Goal: Transaction & Acquisition: Register for event/course

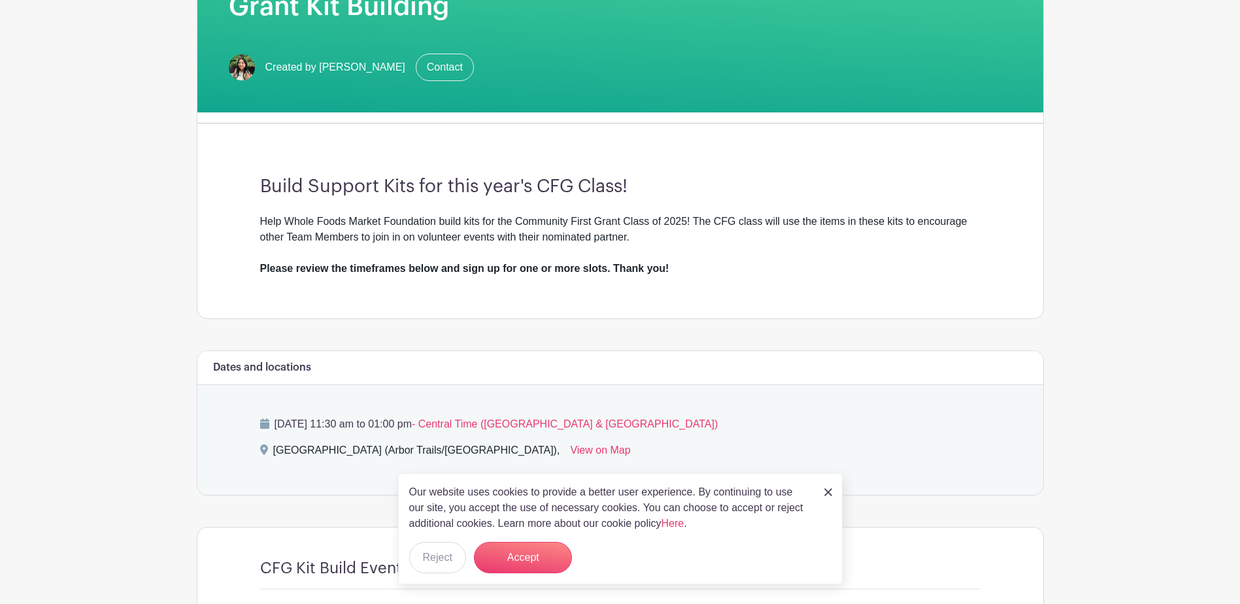
scroll to position [262, 0]
click at [517, 549] on button "Accept" at bounding box center [523, 557] width 98 height 31
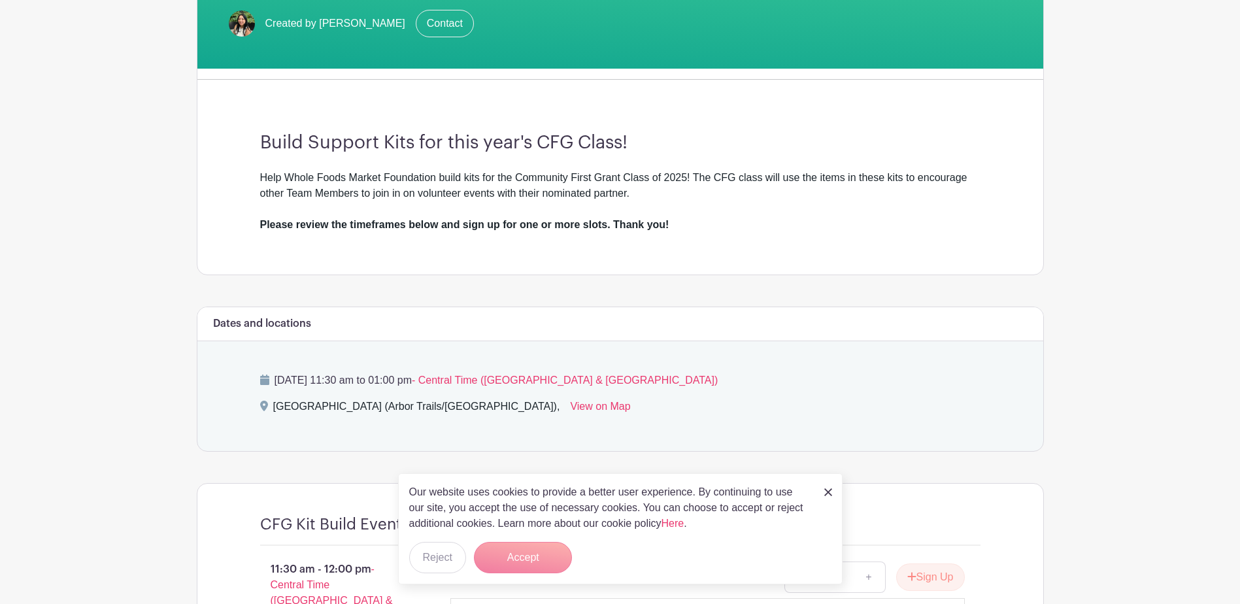
scroll to position [327, 0]
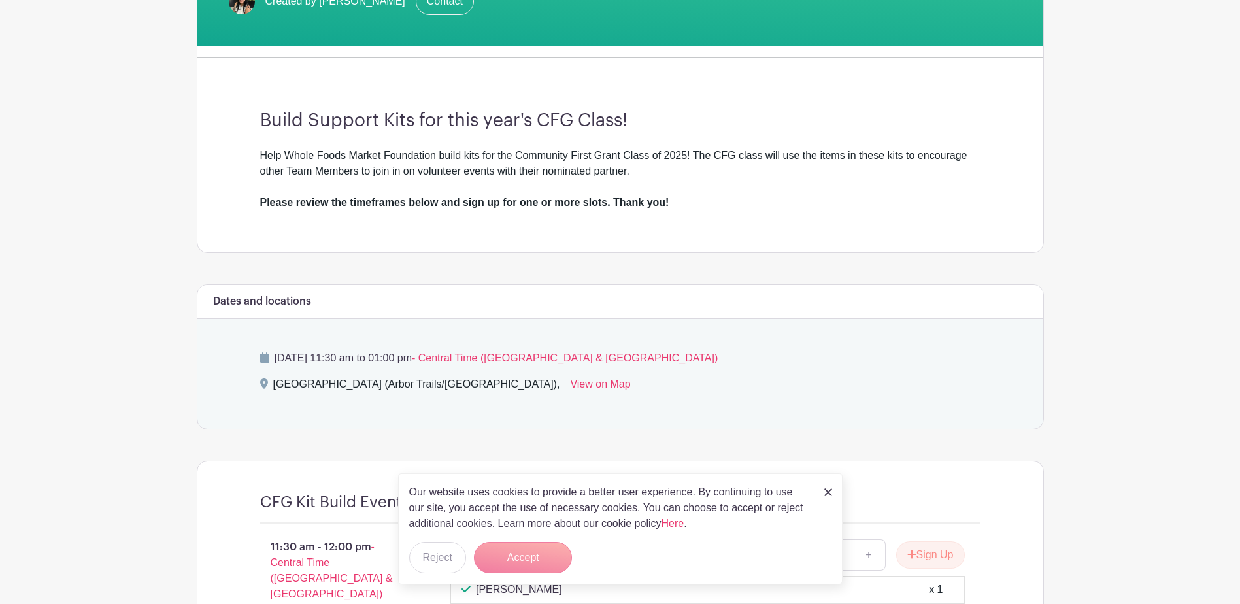
click at [830, 492] on img at bounding box center [829, 492] width 8 height 8
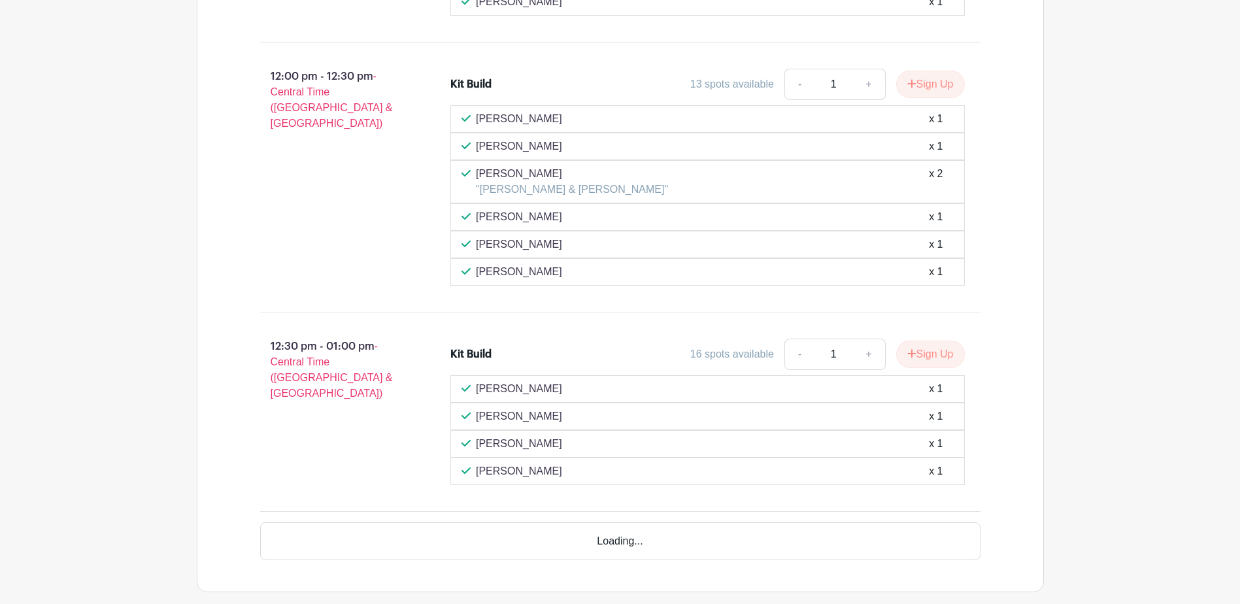
scroll to position [1167, 0]
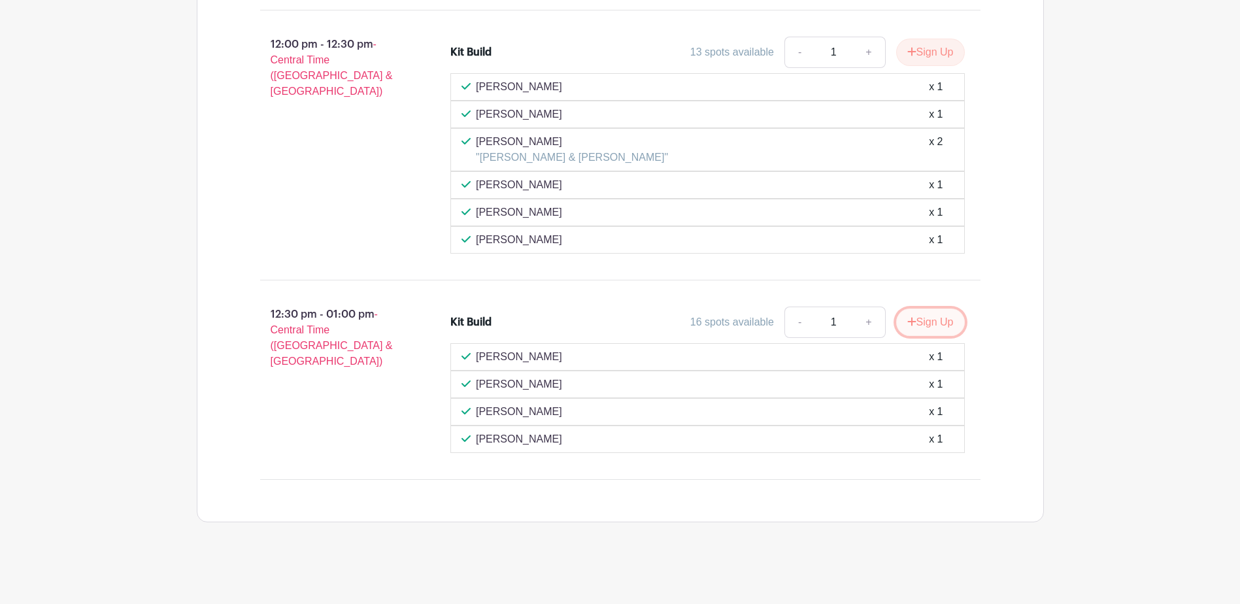
click at [944, 324] on button "Sign Up" at bounding box center [930, 322] width 69 height 27
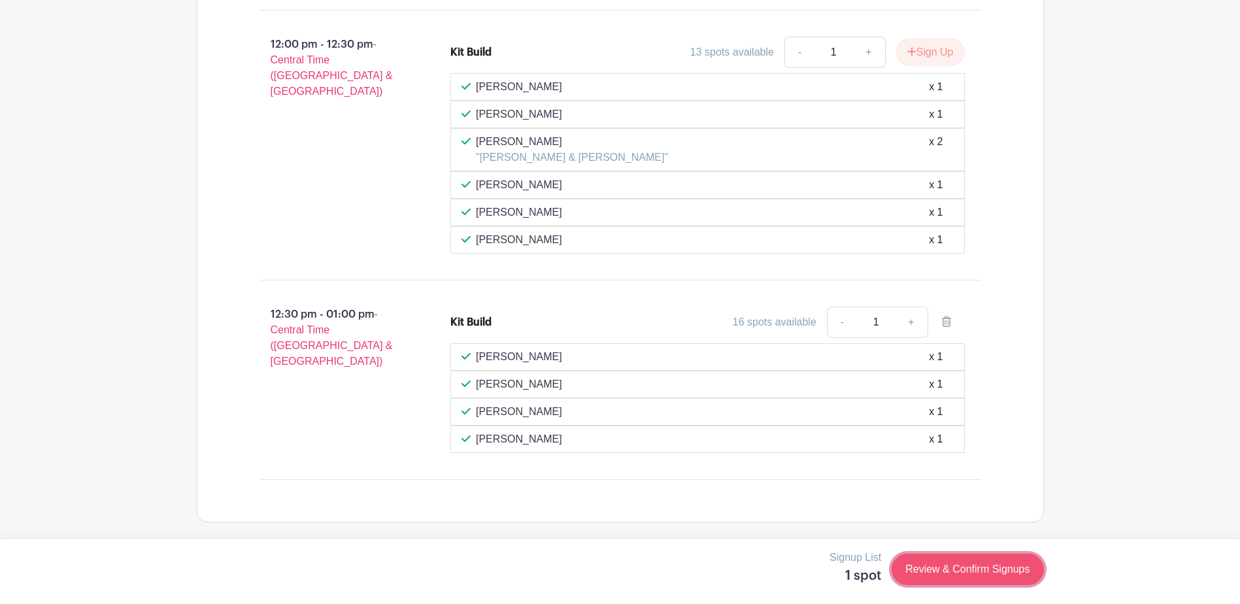
click at [982, 568] on link "Review & Confirm Signups" at bounding box center [968, 569] width 152 height 31
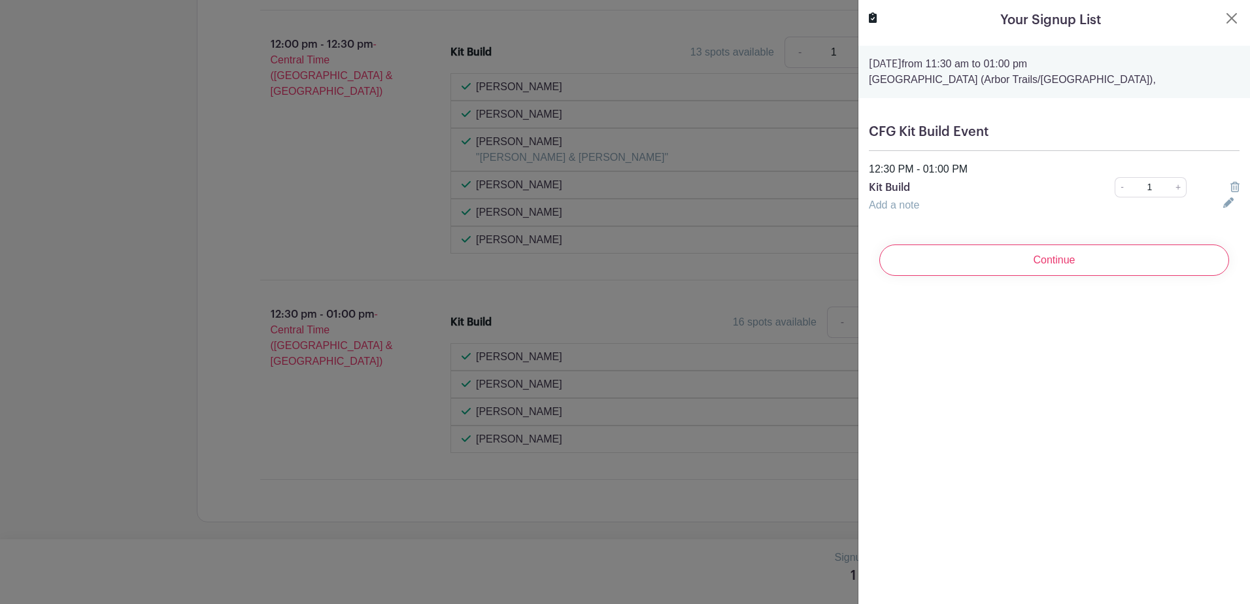
click at [1048, 282] on div "Continue" at bounding box center [1054, 260] width 371 height 52
click at [1055, 271] on input "Continue" at bounding box center [1054, 260] width 350 height 31
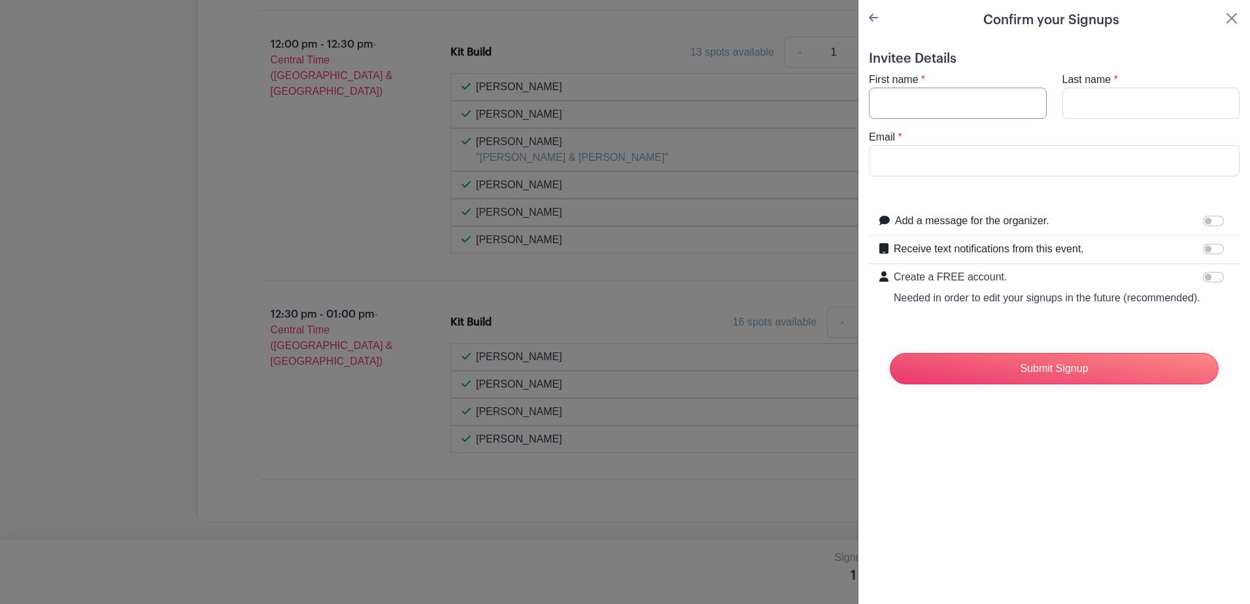
click at [968, 104] on input "First name" at bounding box center [958, 103] width 178 height 31
type input "[PERSON_NAME]"
type input "[EMAIL_ADDRESS][DOMAIN_NAME]"
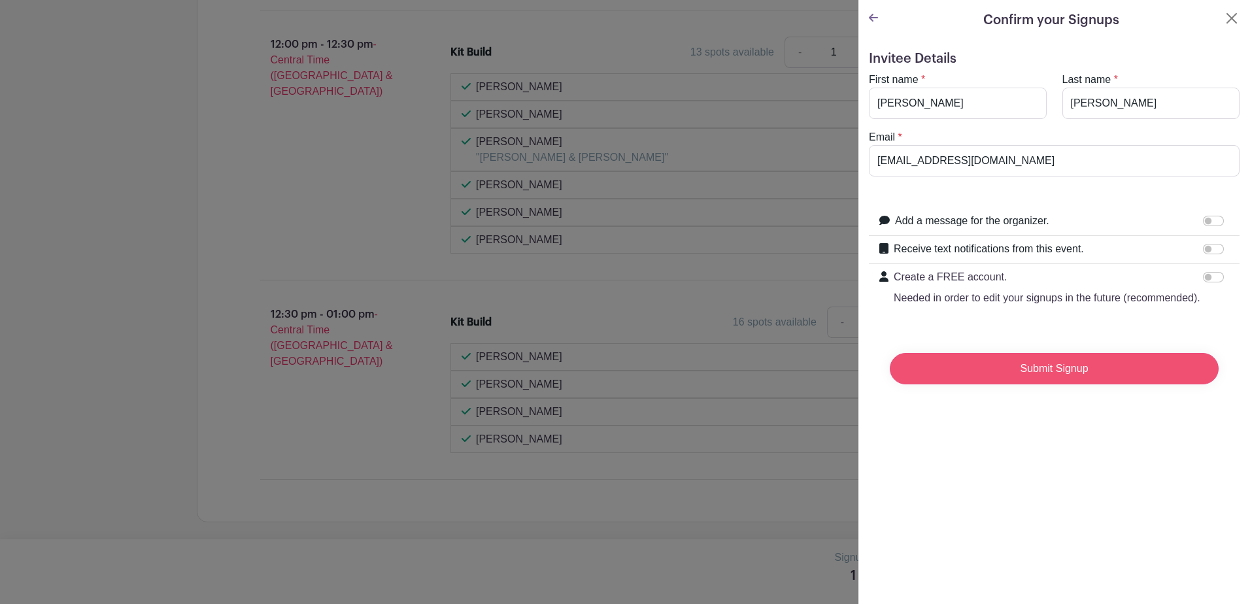
click at [1034, 384] on input "Submit Signup" at bounding box center [1054, 368] width 329 height 31
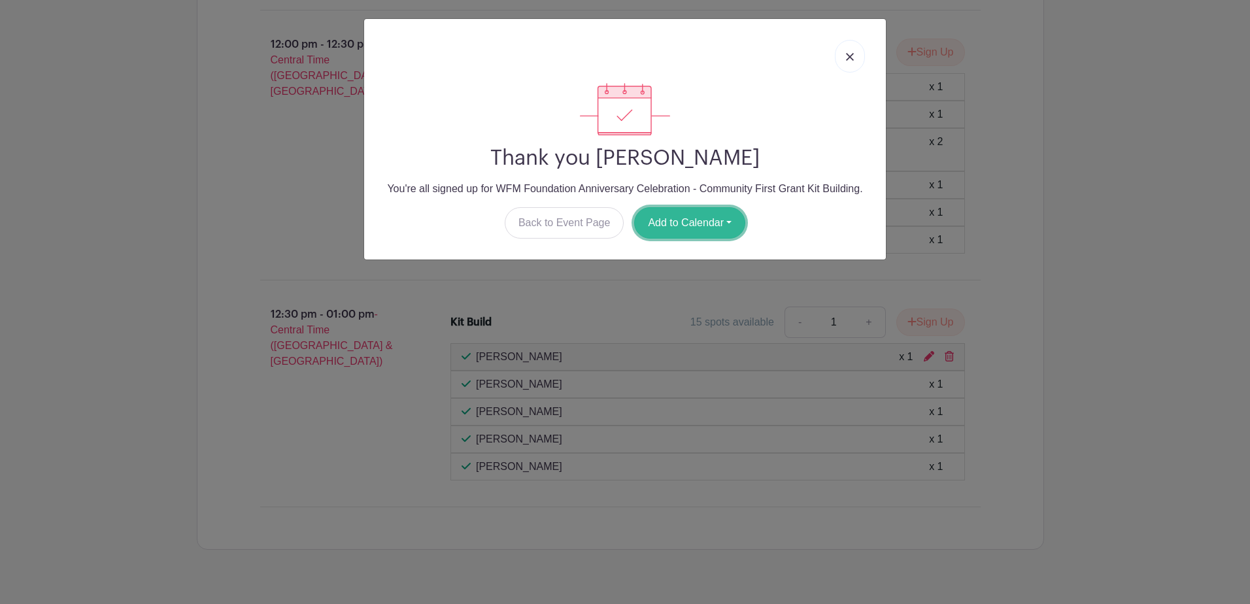
click at [697, 221] on button "Add to Calendar" at bounding box center [689, 222] width 111 height 31
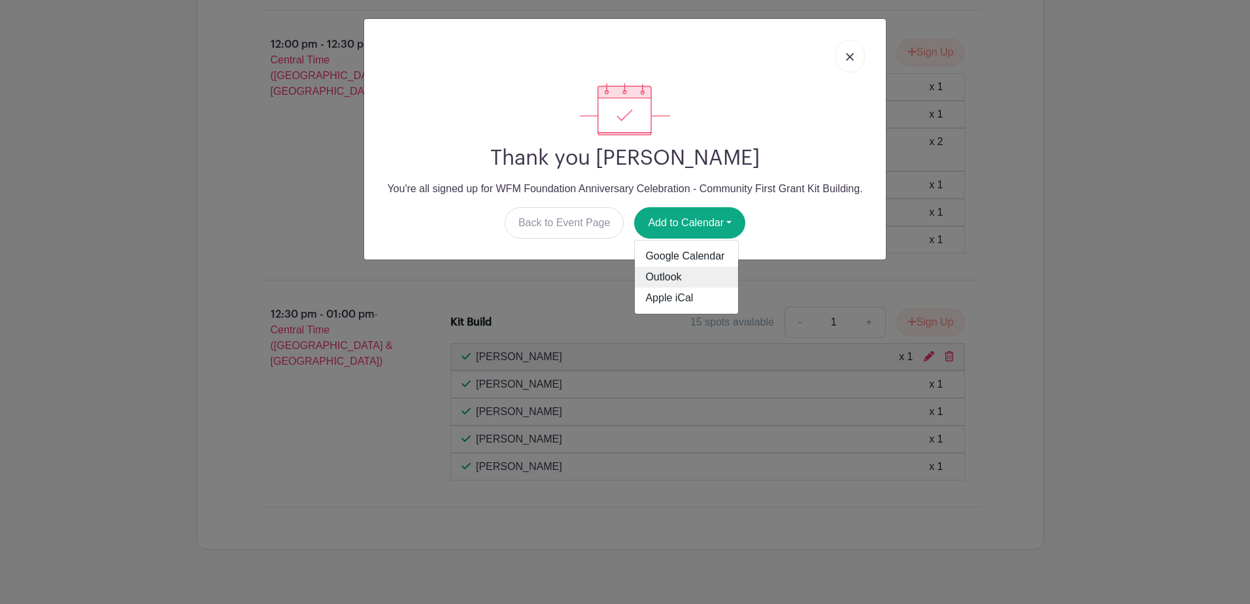
click at [685, 267] on link "Outlook" at bounding box center [686, 277] width 103 height 21
click at [847, 56] on img at bounding box center [850, 57] width 8 height 8
